Goal: Entertainment & Leisure: Consume media (video, audio)

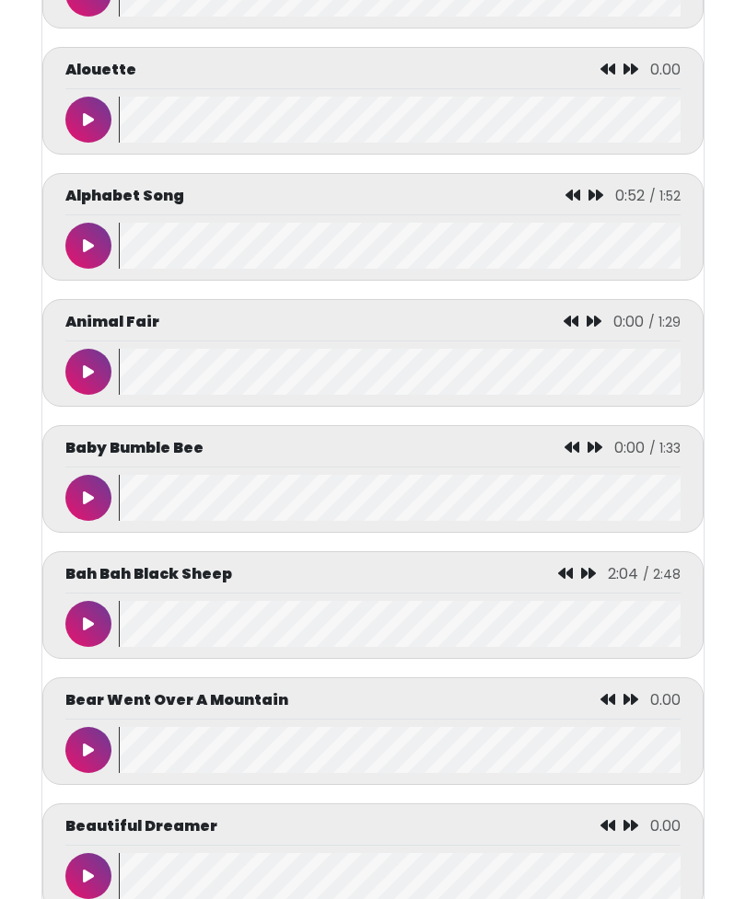
click at [75, 771] on button at bounding box center [88, 750] width 46 height 46
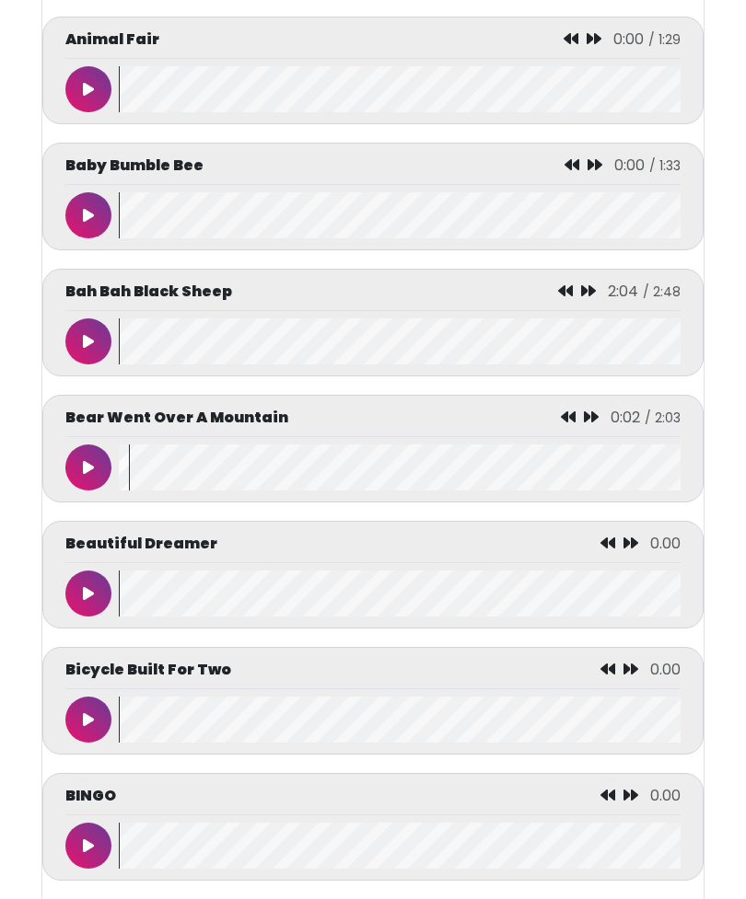
scroll to position [1236, 0]
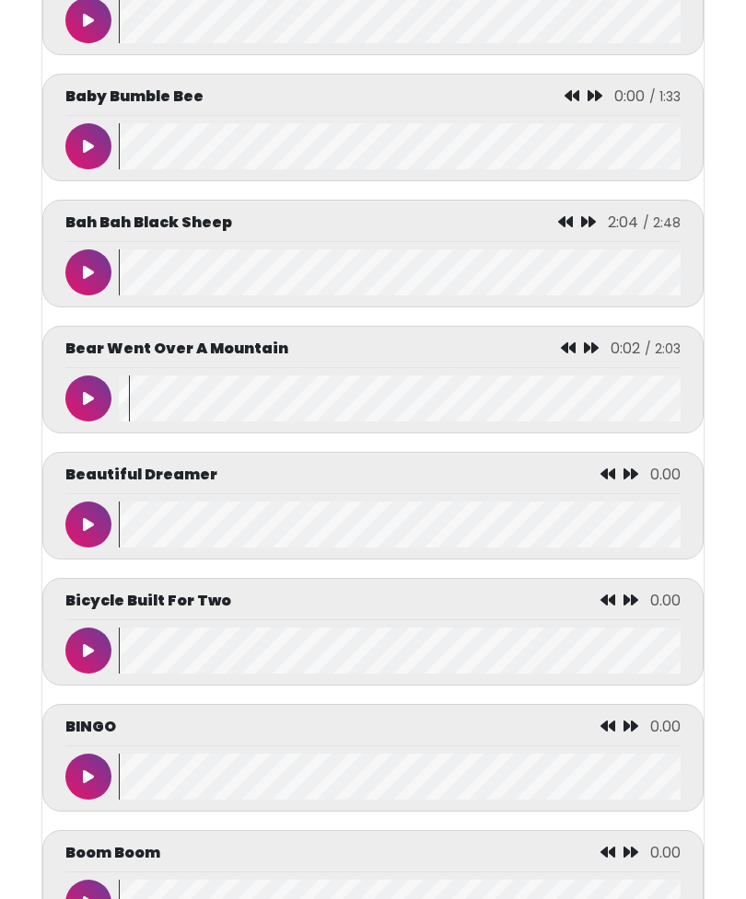
click at [82, 401] on button at bounding box center [88, 399] width 46 height 46
click at [90, 517] on button at bounding box center [88, 525] width 46 height 46
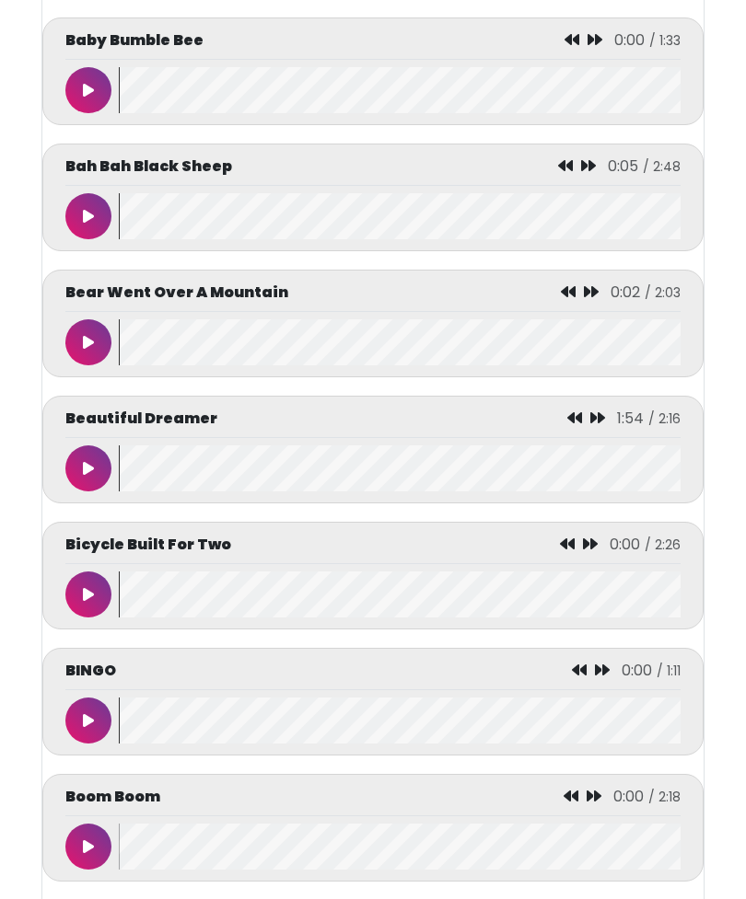
scroll to position [1296, 0]
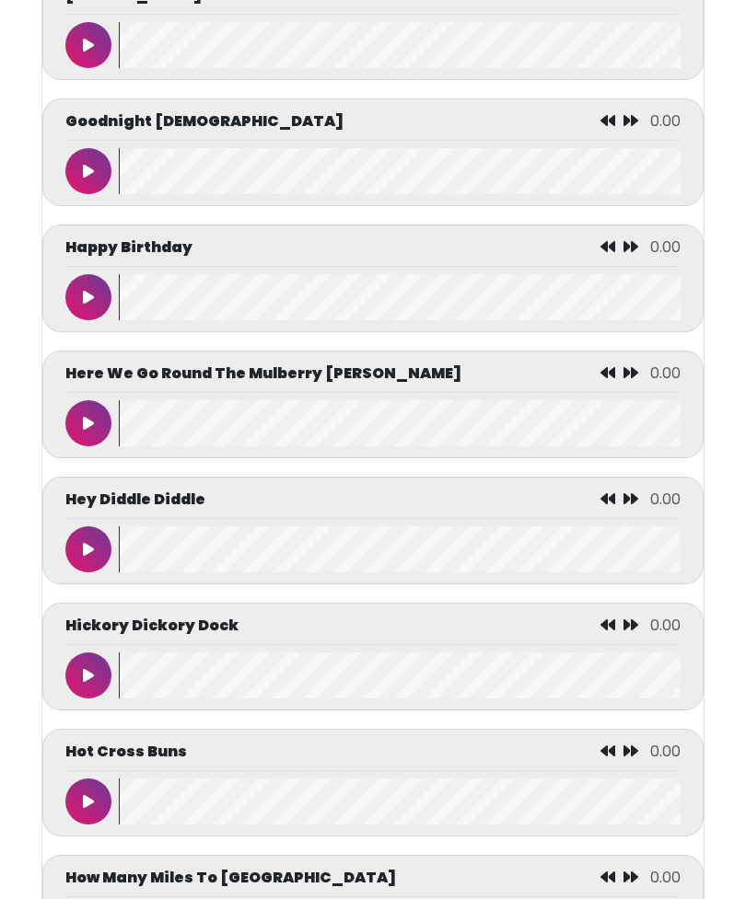
click at [82, 565] on button at bounding box center [88, 550] width 46 height 46
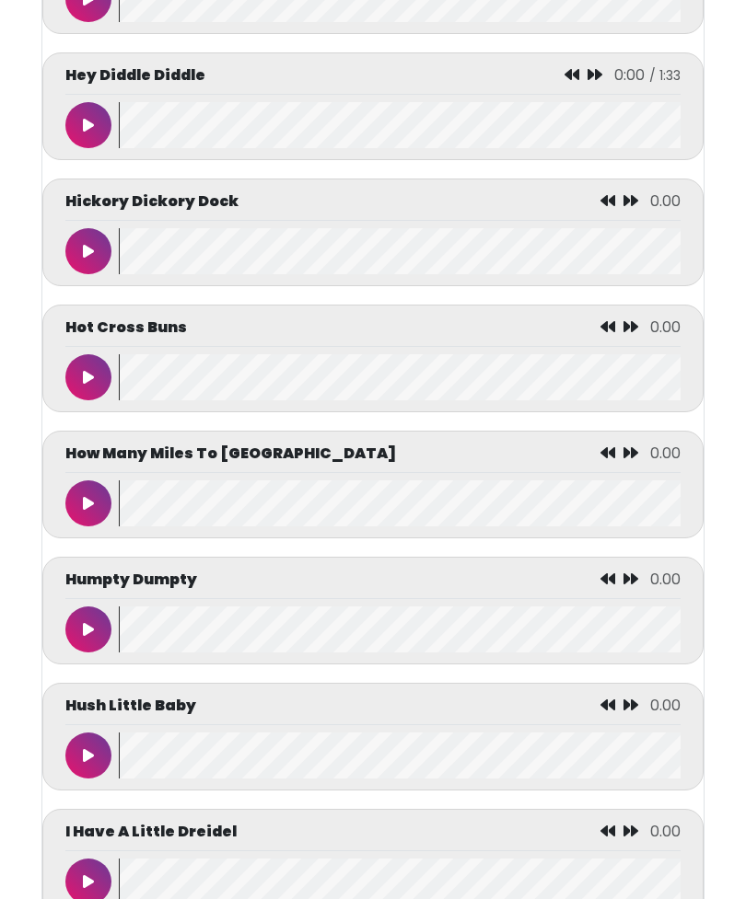
scroll to position [3931, 0]
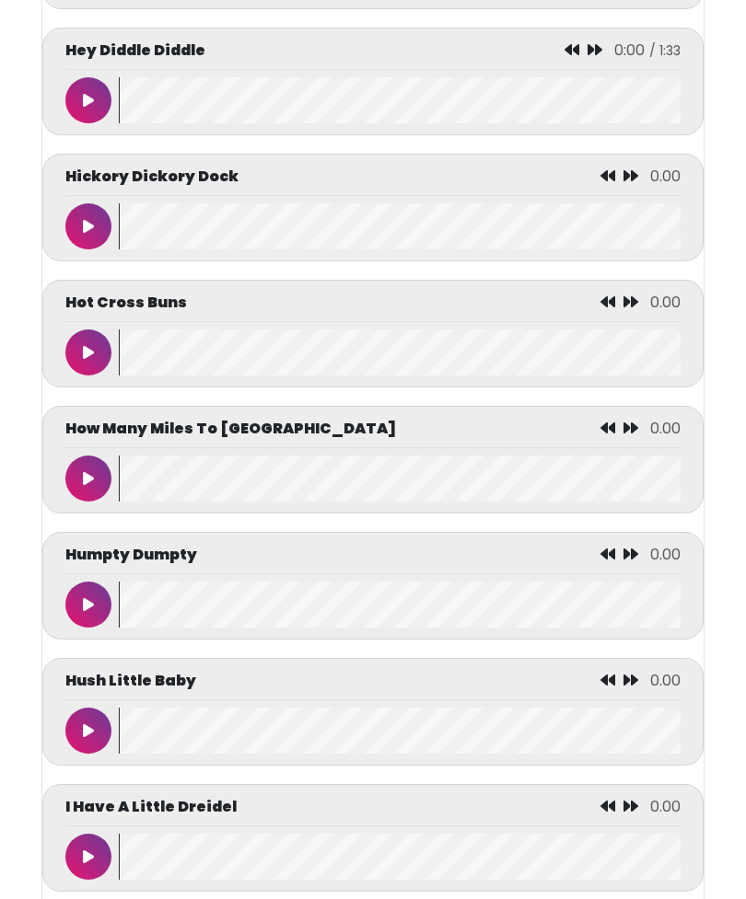
click at [91, 360] on icon at bounding box center [88, 352] width 11 height 15
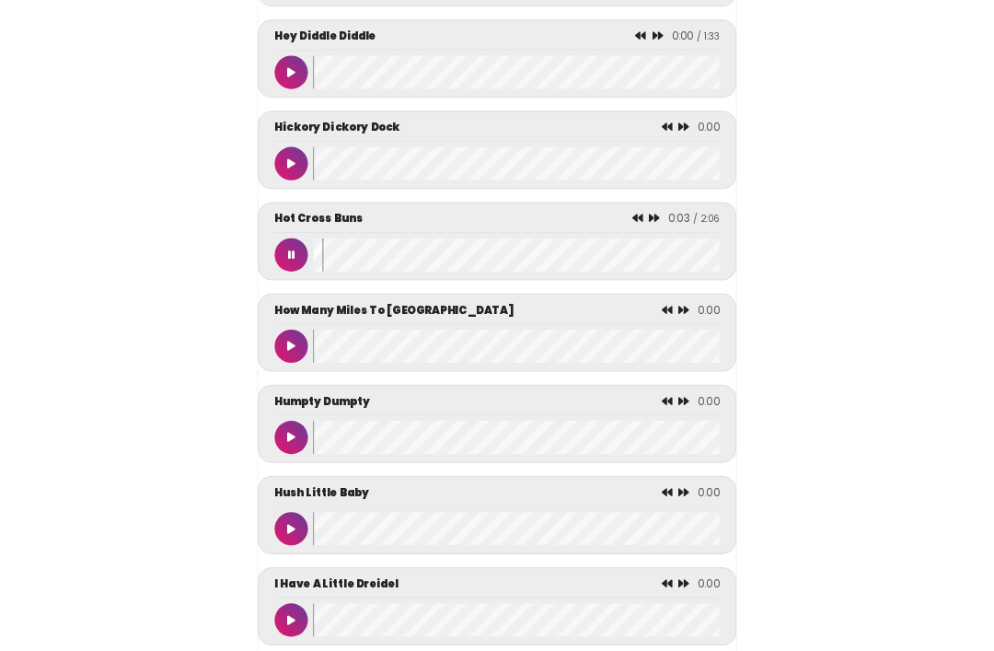
scroll to position [4126, 0]
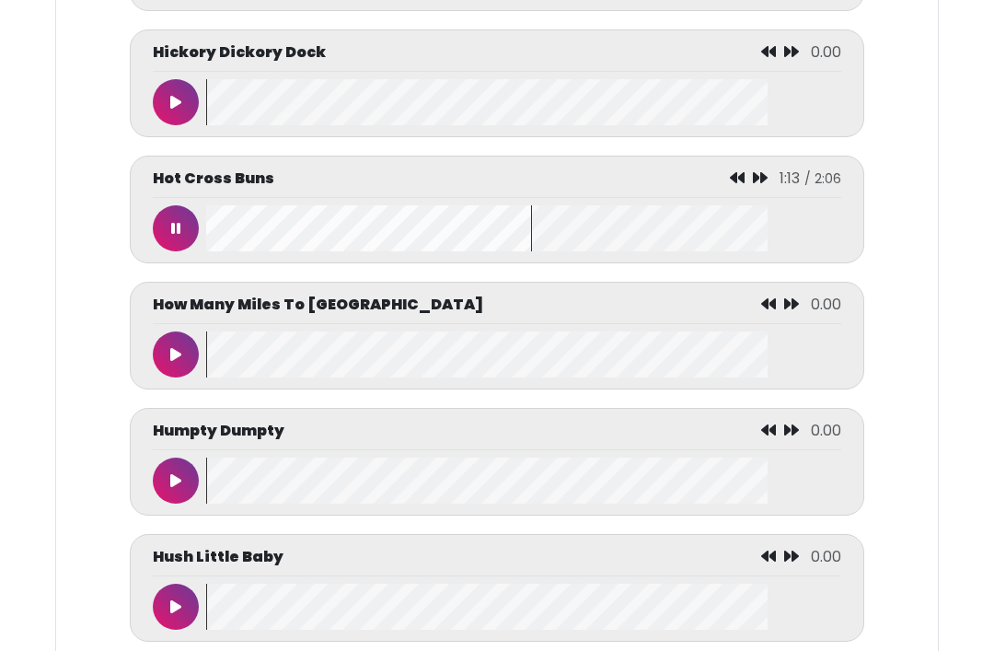
click at [166, 489] on button at bounding box center [176, 480] width 46 height 46
click at [172, 243] on button at bounding box center [176, 228] width 46 height 46
click at [159, 242] on button at bounding box center [176, 228] width 46 height 46
click at [142, 237] on div "Hot Cross Buns 0:05 / 2:06" at bounding box center [497, 210] width 735 height 108
click at [140, 252] on div "Hot Cross Buns 0:05 / 2:06" at bounding box center [497, 210] width 735 height 108
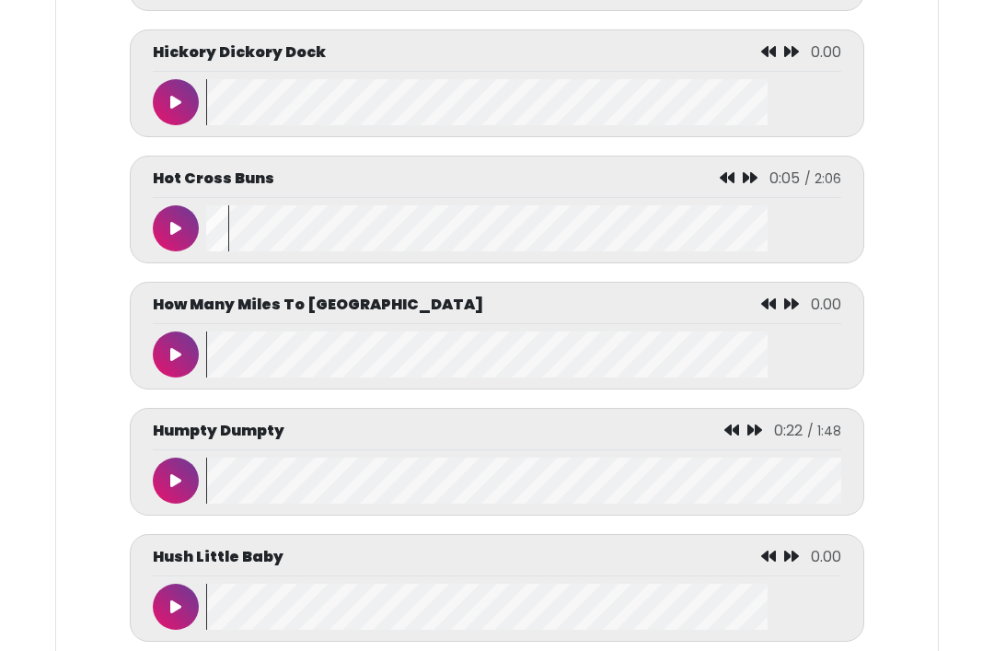
click at [161, 251] on button at bounding box center [176, 228] width 46 height 46
click at [157, 240] on button at bounding box center [176, 228] width 46 height 46
click at [157, 241] on button at bounding box center [176, 228] width 46 height 46
click at [180, 110] on icon at bounding box center [175, 102] width 11 height 15
